Goal: Information Seeking & Learning: Learn about a topic

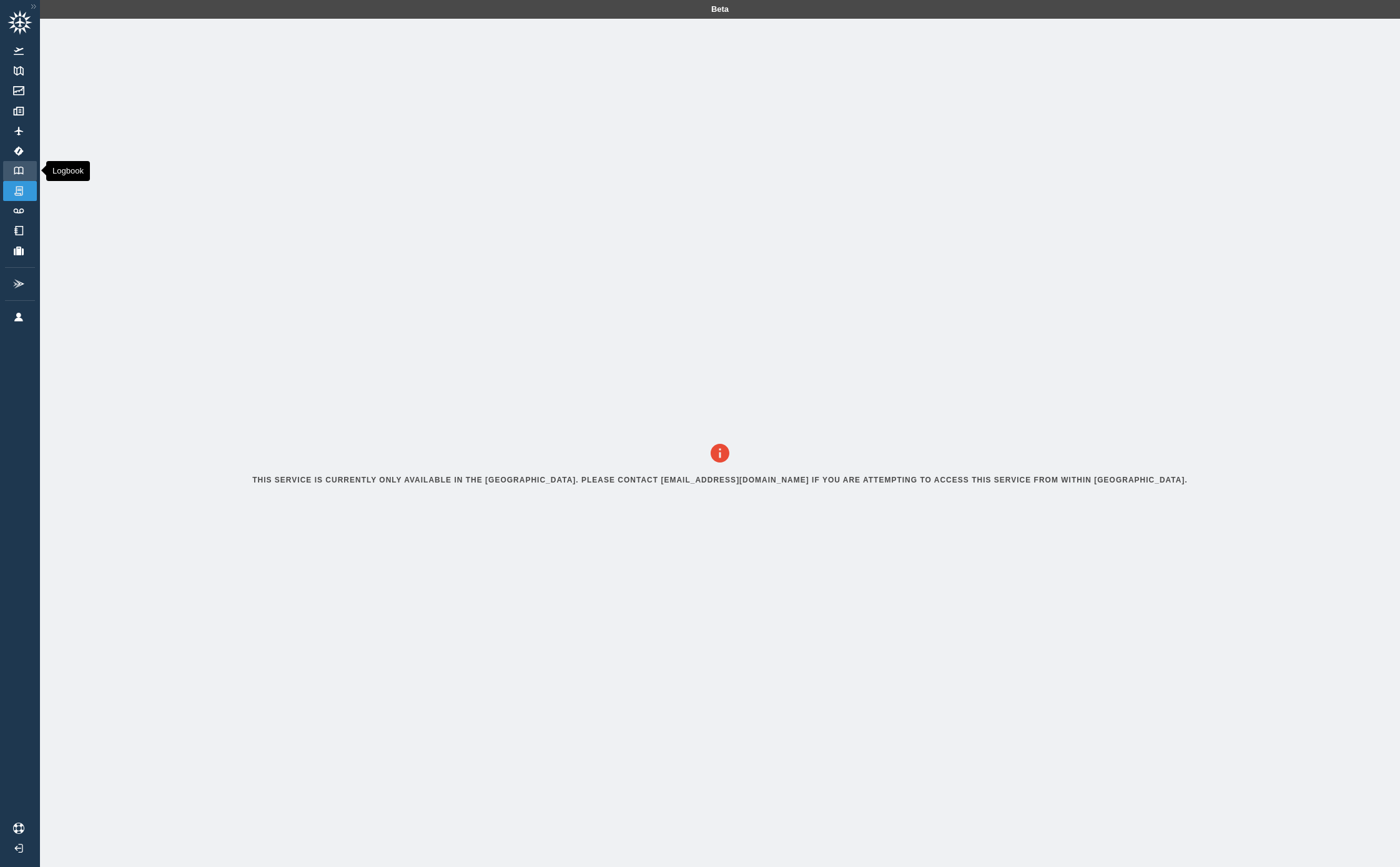
click at [18, 172] on img at bounding box center [18, 170] width 13 height 8
click at [16, 173] on img at bounding box center [18, 170] width 13 height 8
